Goal: Task Accomplishment & Management: Complete application form

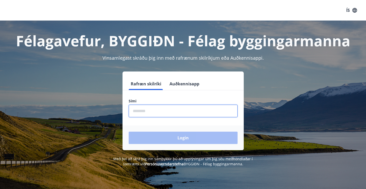
click at [187, 110] on input "phone" at bounding box center [183, 110] width 109 height 13
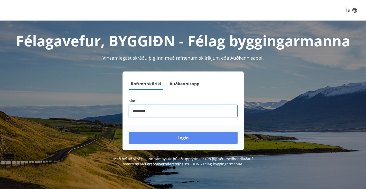
type input "********"
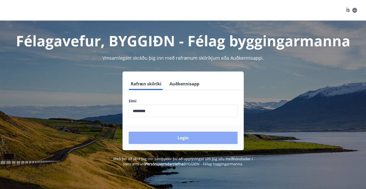
click at [183, 139] on button "Login" at bounding box center [183, 137] width 109 height 12
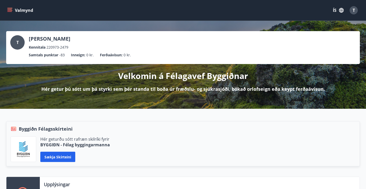
click at [8, 11] on icon "menu" at bounding box center [9, 10] width 5 height 5
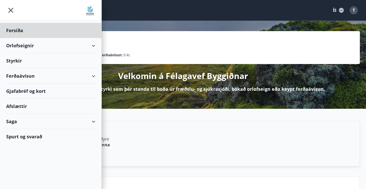
click at [20, 61] on div "Styrkir" at bounding box center [50, 60] width 89 height 15
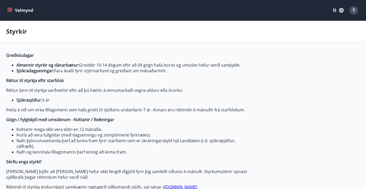
type input "***"
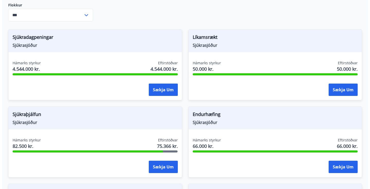
scroll to position [235, 0]
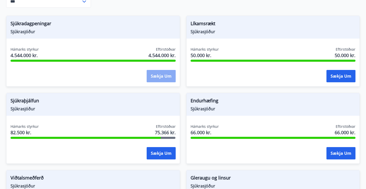
click at [166, 76] on button "Sækja um" at bounding box center [161, 76] width 29 height 12
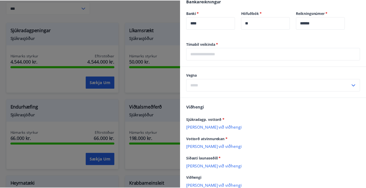
scroll to position [285, 0]
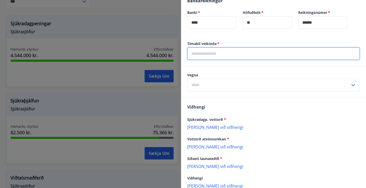
click at [227, 55] on input "text" at bounding box center [273, 53] width 173 height 13
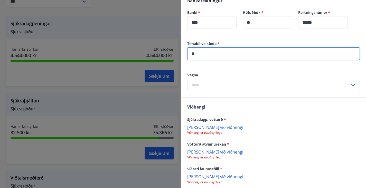
type input "*"
type input "**********"
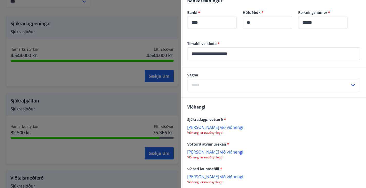
click at [351, 85] on icon at bounding box center [353, 85] width 4 height 2
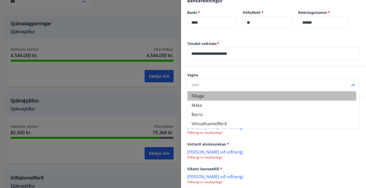
click at [217, 98] on li "Félaga" at bounding box center [273, 95] width 172 height 9
type input "******"
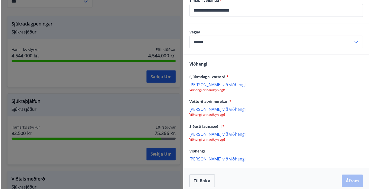
scroll to position [333, 0]
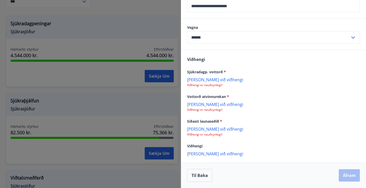
click at [204, 79] on p "Bæta við viðhengi" at bounding box center [273, 79] width 173 height 5
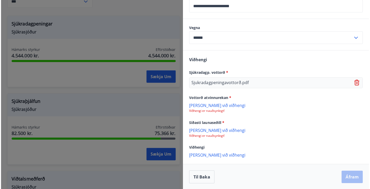
scroll to position [332, 0]
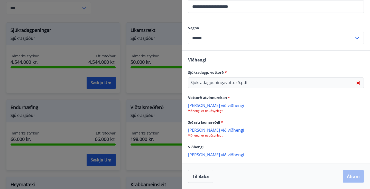
click at [201, 105] on p "Bæta við viðhengi" at bounding box center [276, 104] width 176 height 5
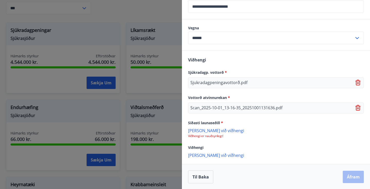
click at [204, 130] on p "Bæta við viðhengi" at bounding box center [276, 130] width 176 height 5
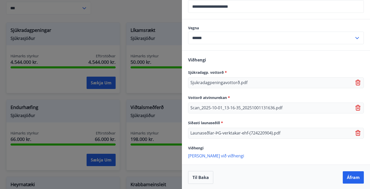
click at [214, 156] on p "Bæta við viðhengi" at bounding box center [276, 155] width 176 height 5
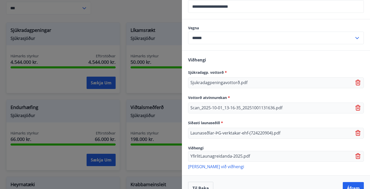
scroll to position [344, 0]
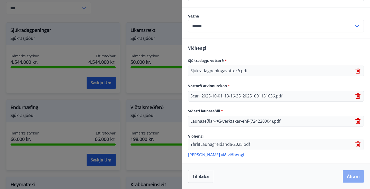
click at [349, 177] on button "Áfram" at bounding box center [352, 176] width 21 height 12
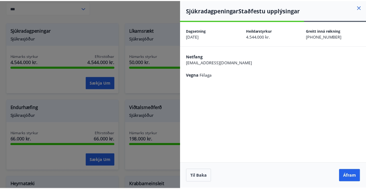
scroll to position [0, 0]
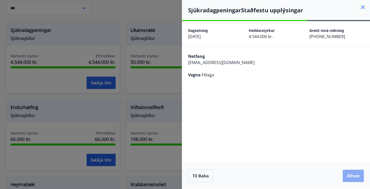
click at [353, 176] on button "Áfram" at bounding box center [352, 175] width 21 height 12
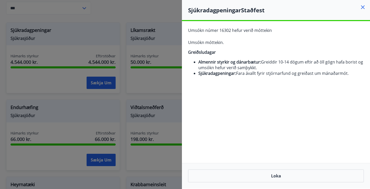
click at [161, 14] on div at bounding box center [185, 94] width 370 height 189
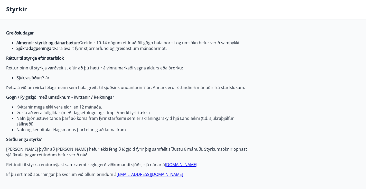
scroll to position [4, 0]
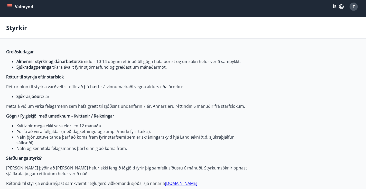
click at [10, 6] on icon "menu" at bounding box center [9, 5] width 5 height 1
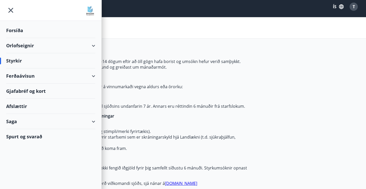
click at [21, 45] on div "Orlofseignir" at bounding box center [50, 45] width 89 height 15
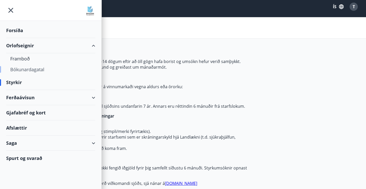
click at [27, 69] on div "Bókunardagatal" at bounding box center [50, 69] width 81 height 11
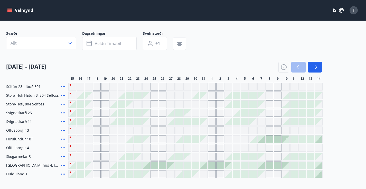
scroll to position [23, 0]
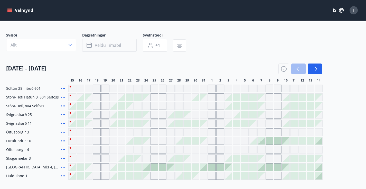
click at [110, 46] on span "Veldu tímabil" at bounding box center [108, 45] width 26 height 6
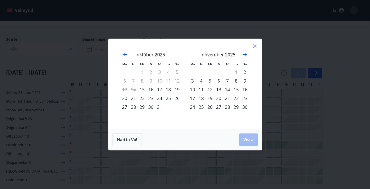
click at [143, 89] on div "15" at bounding box center [142, 89] width 9 height 9
click at [248, 139] on span "Vista" at bounding box center [248, 140] width 10 height 6
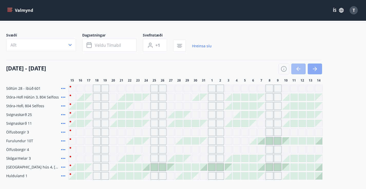
click at [317, 68] on icon "button" at bounding box center [315, 69] width 6 height 6
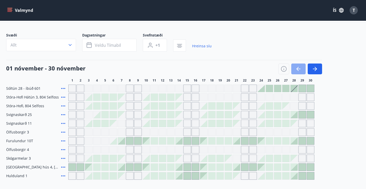
click at [300, 69] on icon "button" at bounding box center [298, 69] width 4 height 1
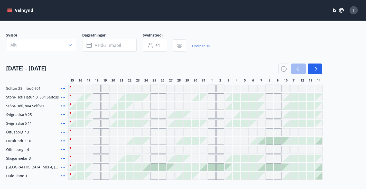
click at [11, 9] on icon "menu" at bounding box center [9, 9] width 5 height 1
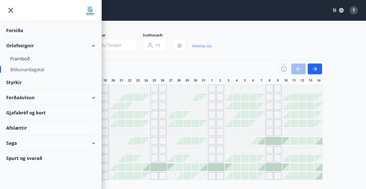
click at [14, 81] on div "Styrkir" at bounding box center [50, 82] width 89 height 15
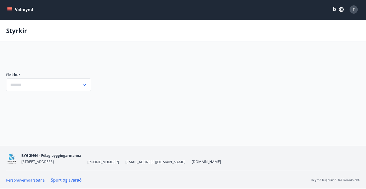
scroll to position [1, 0]
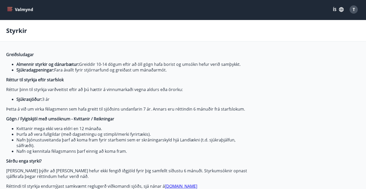
type input "***"
click at [11, 9] on icon "menu" at bounding box center [9, 8] width 5 height 1
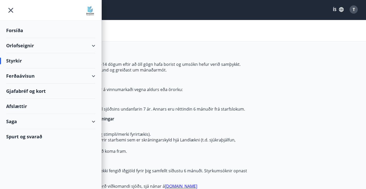
click at [26, 45] on div "Orlofseignir" at bounding box center [50, 45] width 89 height 15
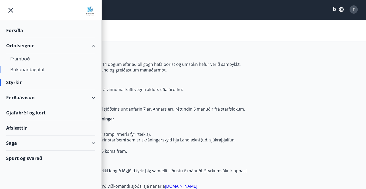
click at [26, 70] on div "Bókunardagatal" at bounding box center [50, 69] width 81 height 11
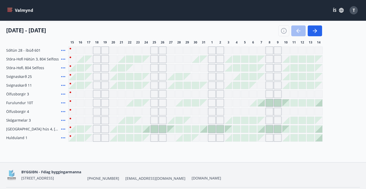
scroll to position [62, 0]
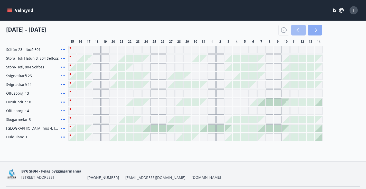
click at [317, 30] on icon "button" at bounding box center [316, 30] width 2 height 4
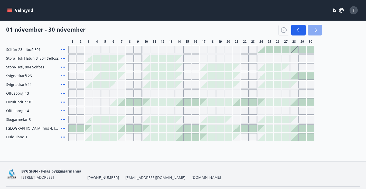
click at [317, 31] on icon "button" at bounding box center [315, 30] width 6 height 6
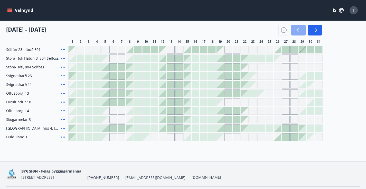
click at [301, 30] on button "button" at bounding box center [298, 30] width 14 height 11
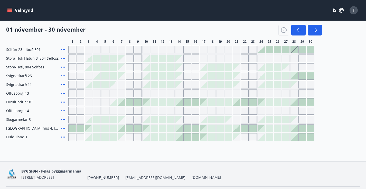
click at [10, 9] on icon "menu" at bounding box center [9, 9] width 5 height 1
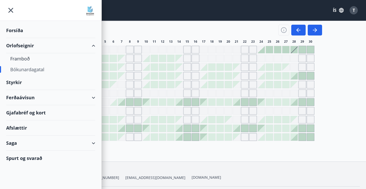
click at [16, 82] on div "Styrkir" at bounding box center [50, 82] width 89 height 15
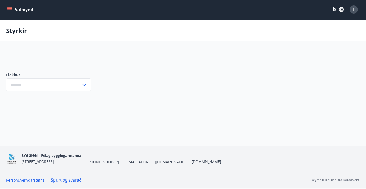
scroll to position [1, 0]
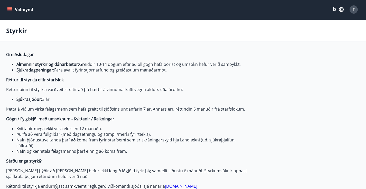
type input "***"
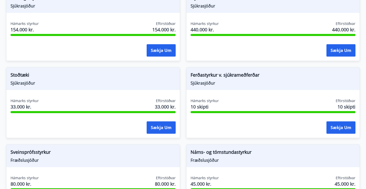
scroll to position [647, 0]
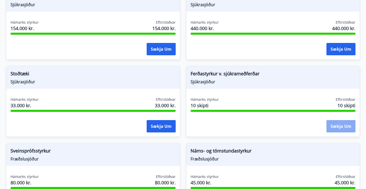
click at [345, 128] on button "Sækja um" at bounding box center [340, 126] width 29 height 12
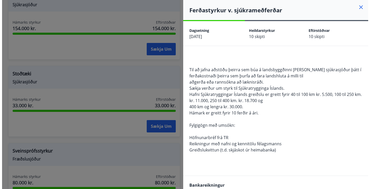
scroll to position [574, 0]
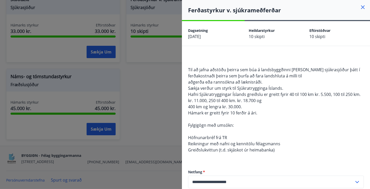
click at [361, 6] on icon at bounding box center [363, 7] width 4 height 4
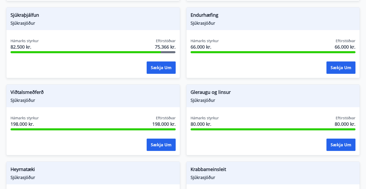
scroll to position [317, 0]
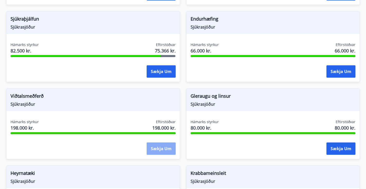
click at [167, 145] on button "Sækja um" at bounding box center [161, 148] width 29 height 12
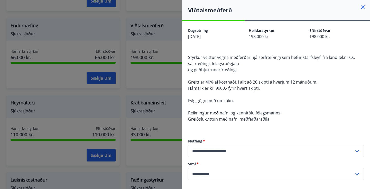
click at [360, 7] on icon at bounding box center [362, 7] width 6 height 6
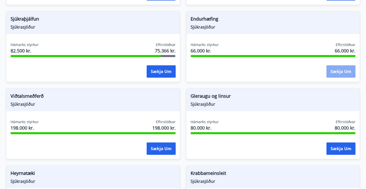
click at [339, 72] on button "Sækja um" at bounding box center [340, 71] width 29 height 12
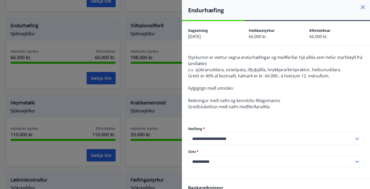
click at [359, 6] on icon at bounding box center [362, 7] width 6 height 6
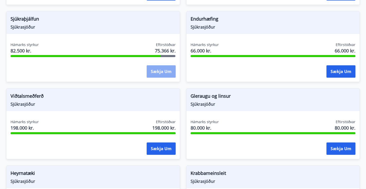
click at [161, 72] on button "Sækja um" at bounding box center [161, 71] width 29 height 12
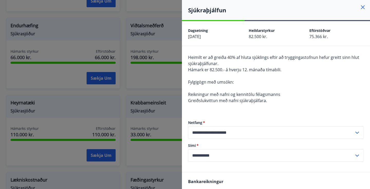
click at [361, 6] on icon at bounding box center [363, 7] width 4 height 4
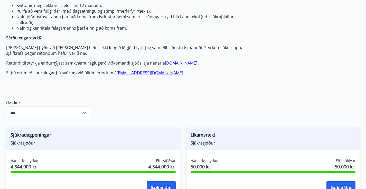
scroll to position [122, 0]
